Goal: Information Seeking & Learning: Learn about a topic

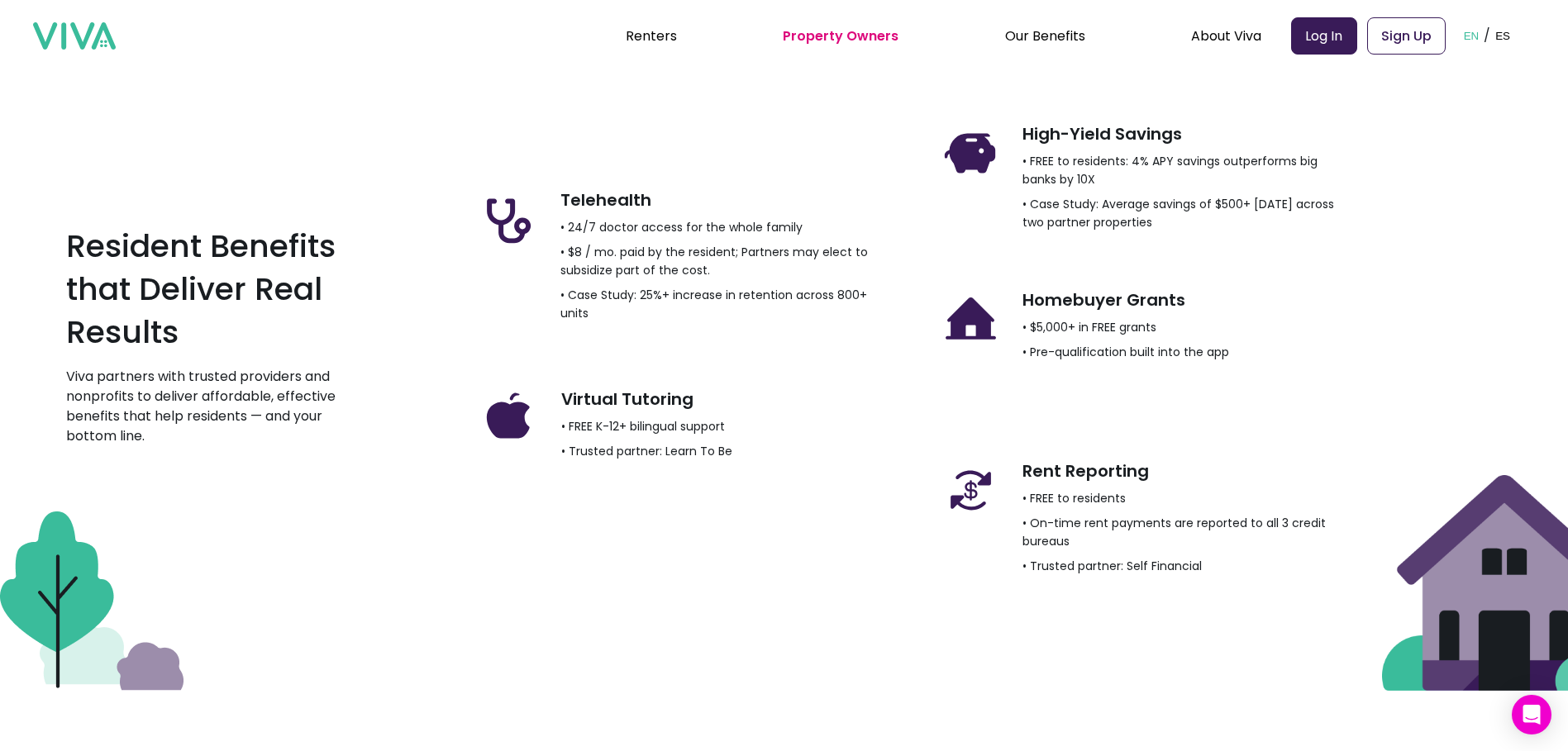
scroll to position [2531, 0]
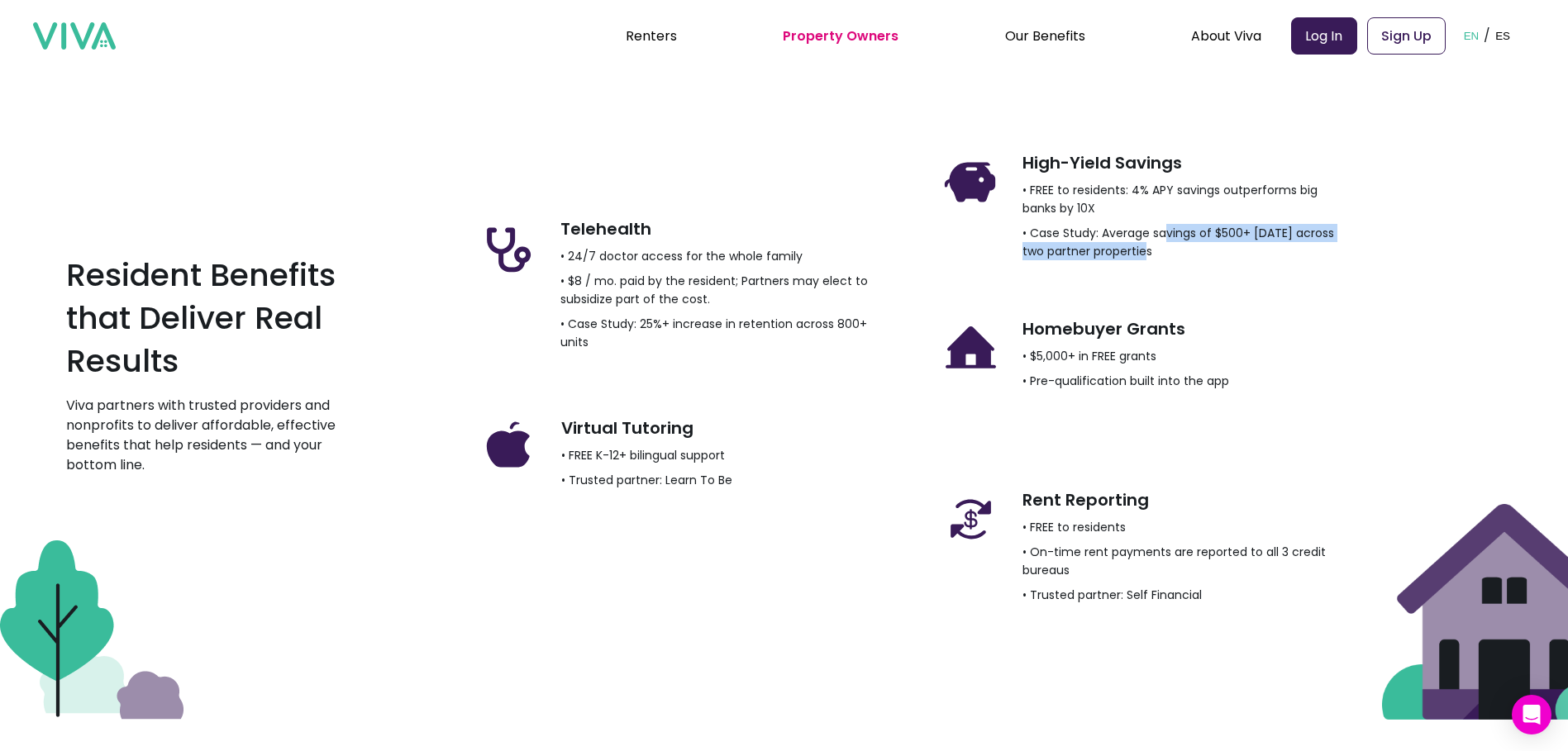
drag, startPoint x: 1174, startPoint y: 227, endPoint x: 1169, endPoint y: 246, distance: 19.6
click at [1169, 246] on p "• Case Study: Average savings of $500+ [DATE] across two partner properties" at bounding box center [1183, 241] width 322 height 36
drag, startPoint x: 1169, startPoint y: 246, endPoint x: 1160, endPoint y: 181, distance: 65.6
click at [1160, 181] on div "High-Yield Savings • FREE to residents: 4% APY savings outperforms big banks by…" at bounding box center [1183, 206] width 322 height 115
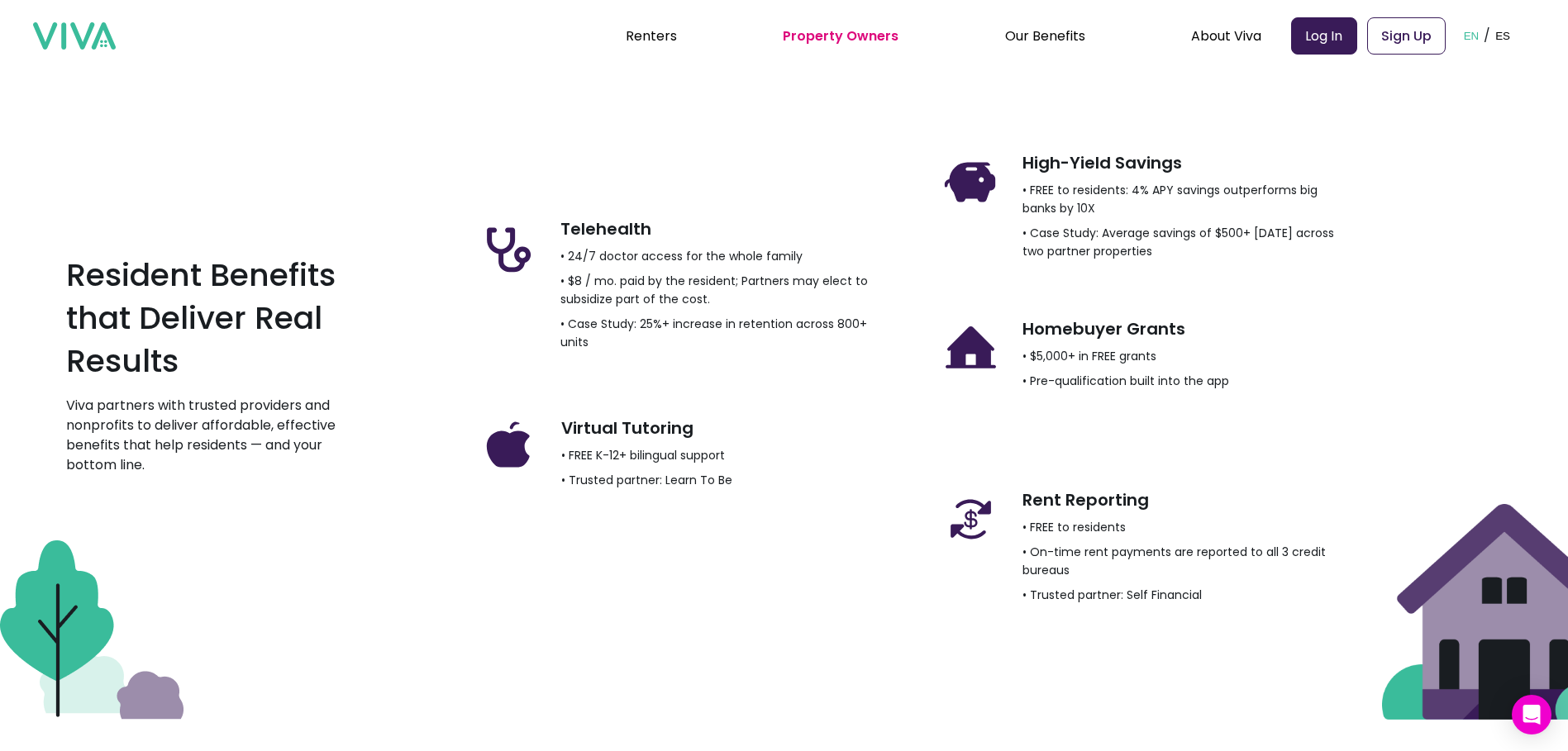
click at [1159, 181] on p "• FREE to residents: 4% APY savings outperforms big banks by 10X" at bounding box center [1183, 198] width 322 height 36
drag, startPoint x: 1159, startPoint y: 181, endPoint x: 1069, endPoint y: 224, distance: 99.7
click at [1069, 224] on p "• Case Study: Average savings of $500+ [DATE] across two partner properties" at bounding box center [1183, 241] width 322 height 36
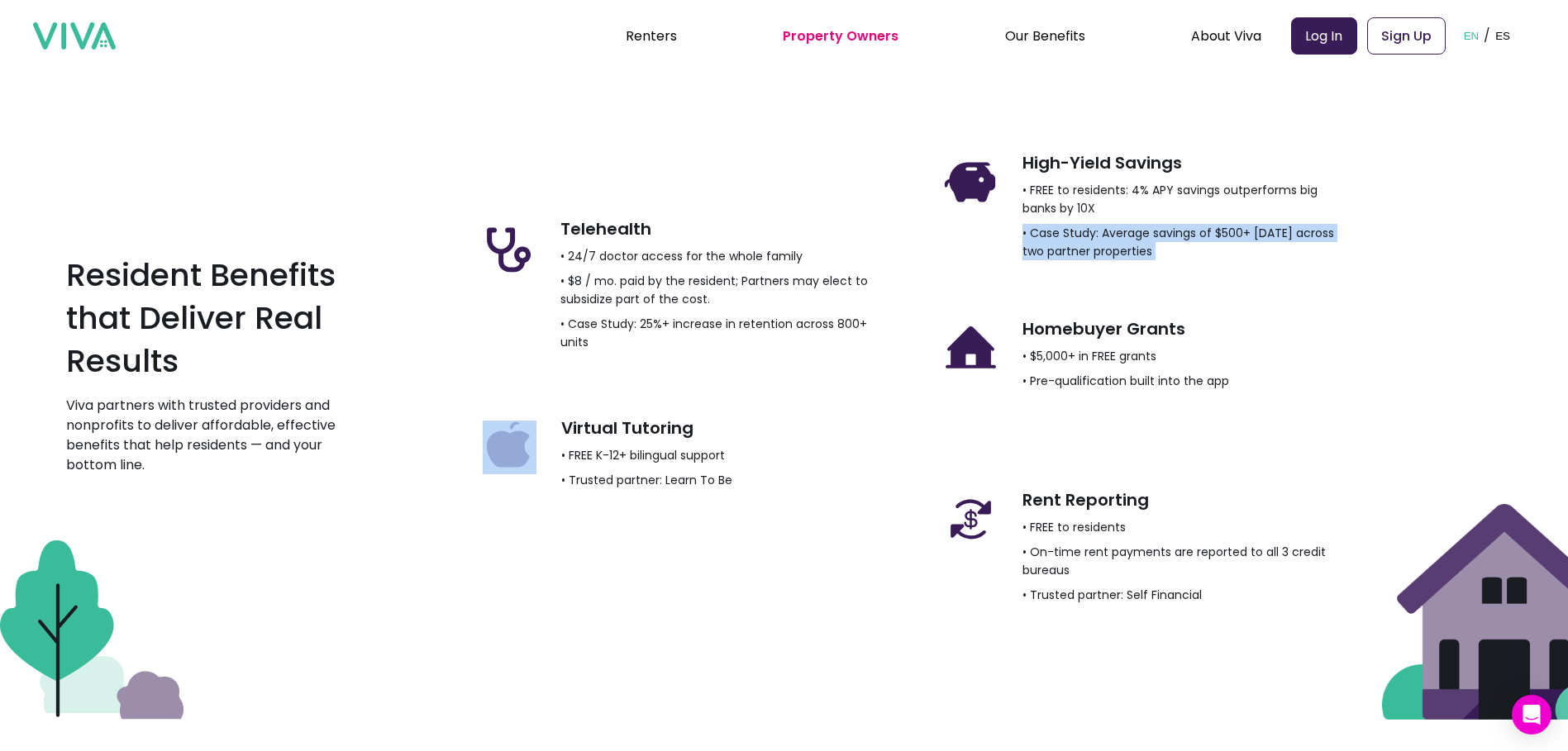
click at [1069, 224] on p "• Case Study: Average savings of $500+ [DATE] across two partner properties" at bounding box center [1183, 241] width 322 height 36
drag, startPoint x: 1069, startPoint y: 224, endPoint x: 1095, endPoint y: 234, distance: 27.9
click at [1095, 234] on p "• Case Study: Average savings of $500+ [DATE] across two partner properties" at bounding box center [1183, 241] width 322 height 36
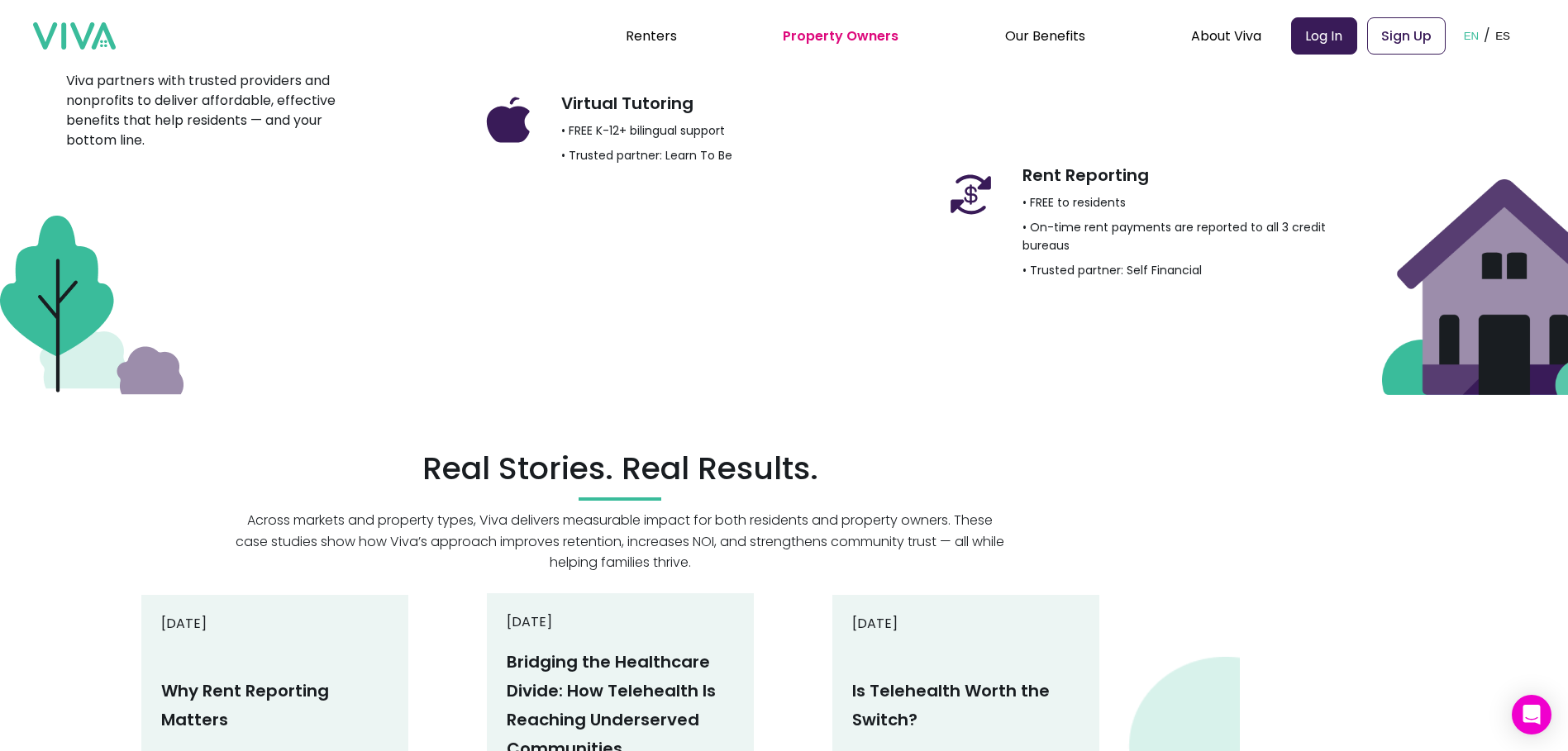
scroll to position [2862, 0]
